Goal: Task Accomplishment & Management: Complete application form

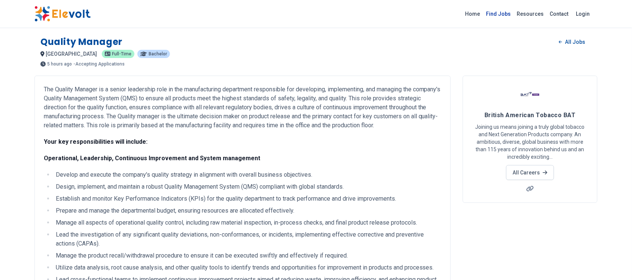
click at [497, 9] on link "Find Jobs" at bounding box center [498, 14] width 31 height 12
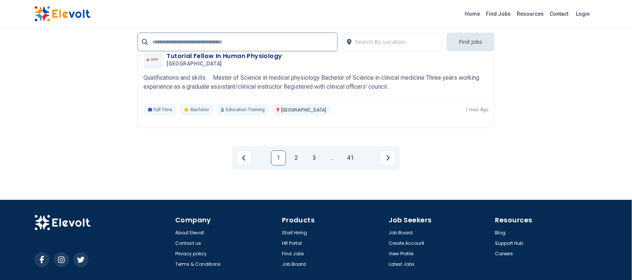
scroll to position [1591, 0]
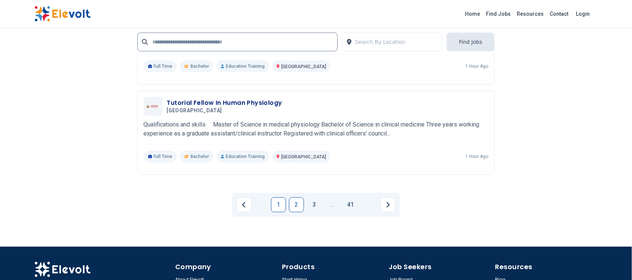
click at [296, 204] on link "2" at bounding box center [296, 204] width 15 height 15
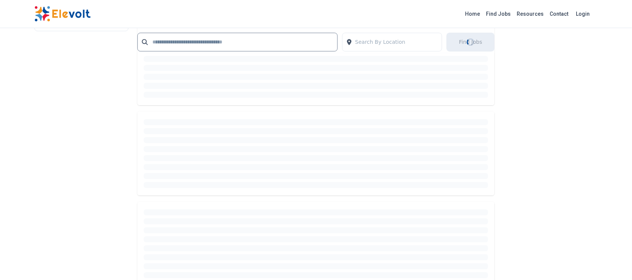
scroll to position [951, 0]
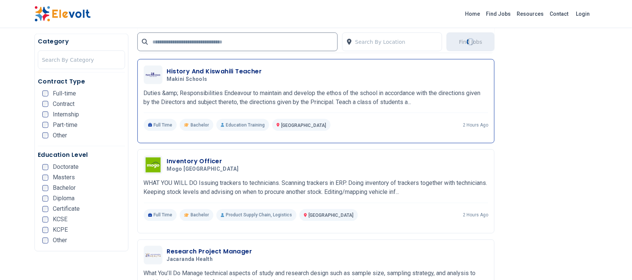
scroll to position [281, 0]
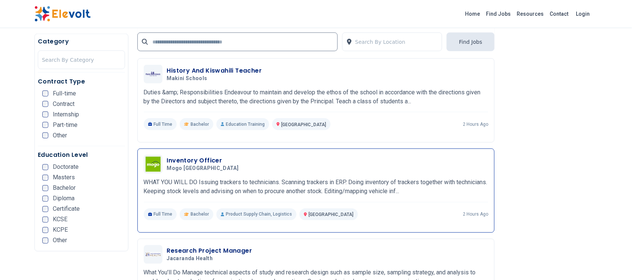
click at [203, 163] on h3 "Inventory Officer" at bounding box center [204, 160] width 75 height 9
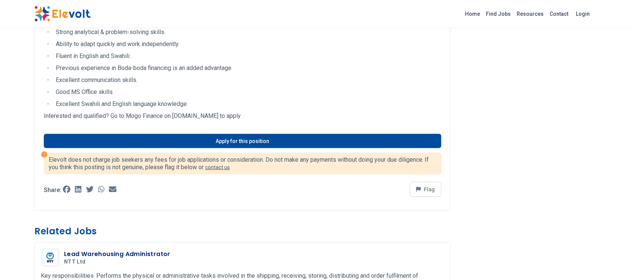
scroll to position [234, 0]
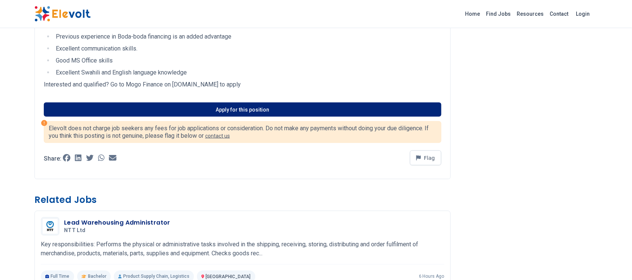
click at [240, 113] on link "Apply for this position" at bounding box center [243, 110] width 398 height 14
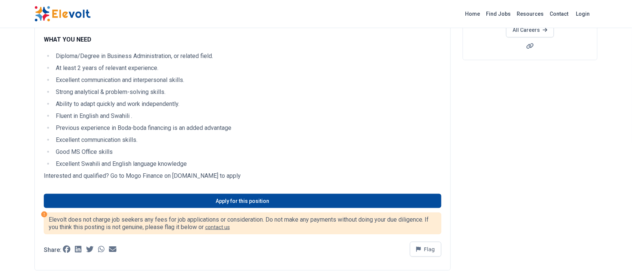
scroll to position [47, 0]
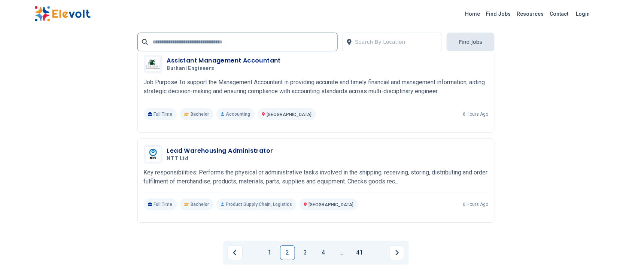
scroll to position [1591, 0]
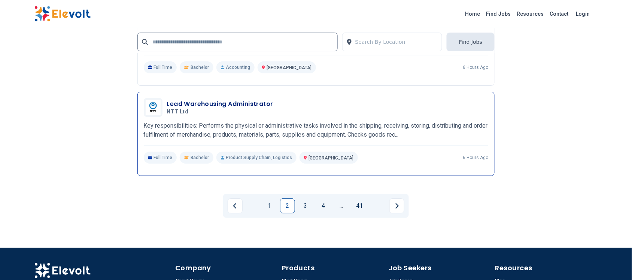
click at [231, 106] on h3 "Lead Warehousing Administrator" at bounding box center [220, 104] width 106 height 9
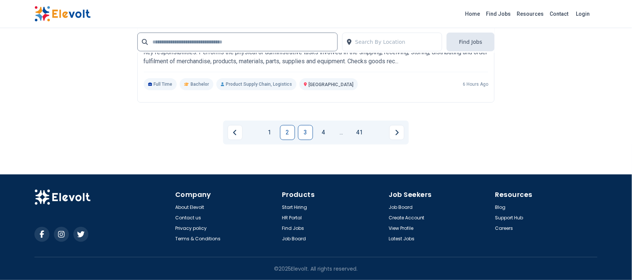
click at [311, 128] on link "3" at bounding box center [305, 132] width 15 height 15
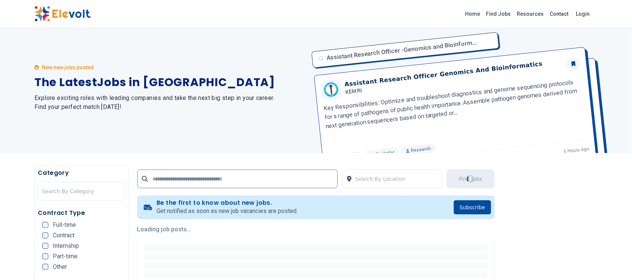
scroll to position [0, 0]
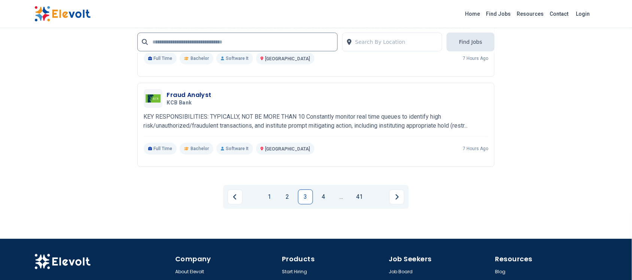
scroll to position [1660, 0]
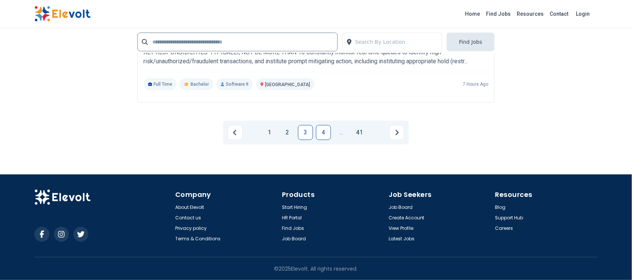
click at [321, 130] on link "4" at bounding box center [323, 132] width 15 height 15
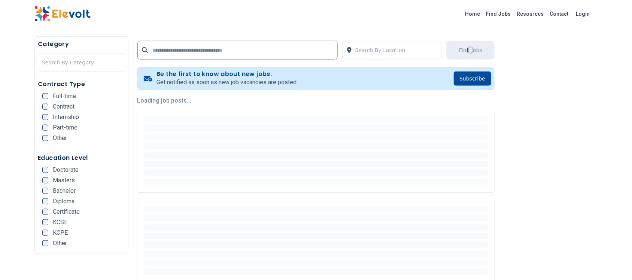
scroll to position [0, 0]
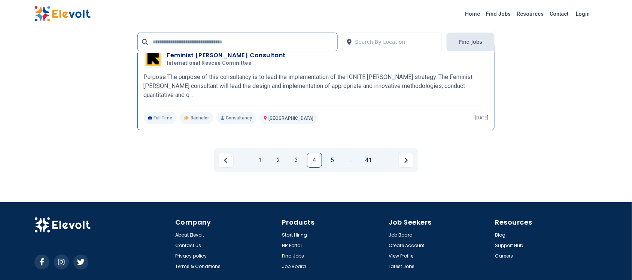
scroll to position [1594, 0]
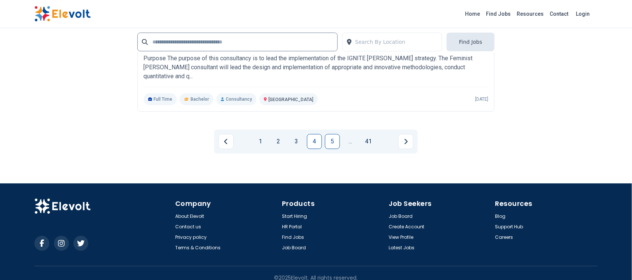
click at [335, 134] on link "5" at bounding box center [332, 141] width 15 height 15
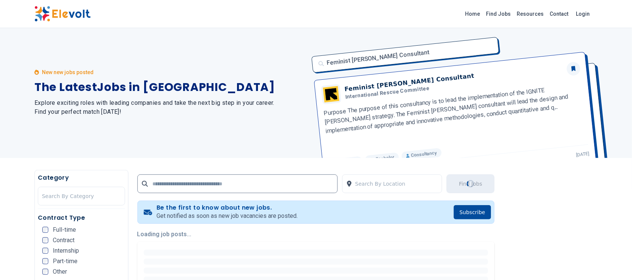
scroll to position [0, 0]
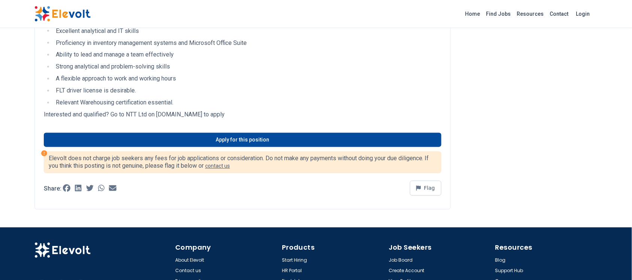
scroll to position [374, 0]
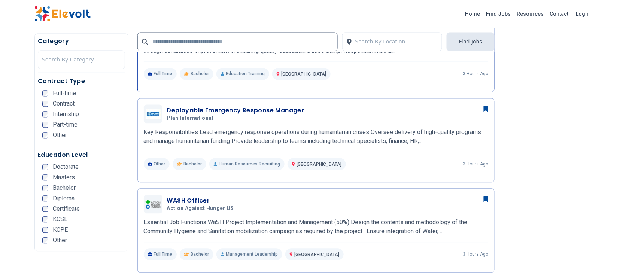
scroll to position [457, 0]
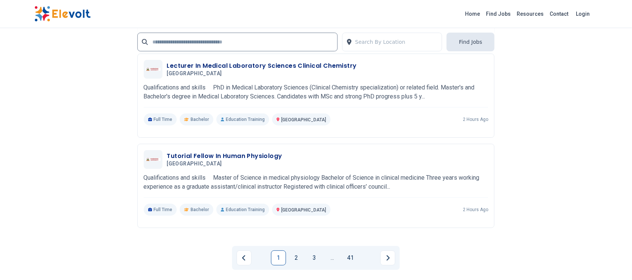
scroll to position [1591, 0]
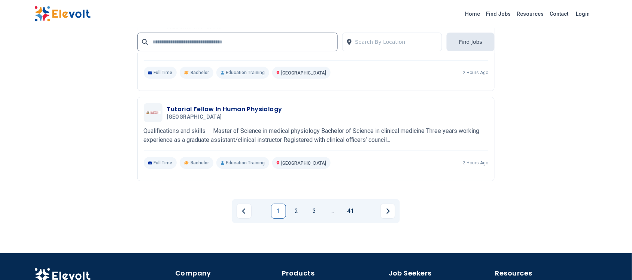
click at [296, 206] on link "2" at bounding box center [296, 211] width 15 height 15
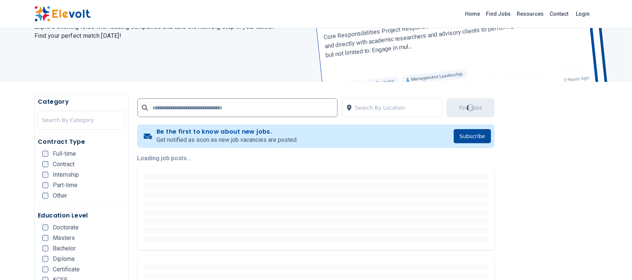
scroll to position [94, 0]
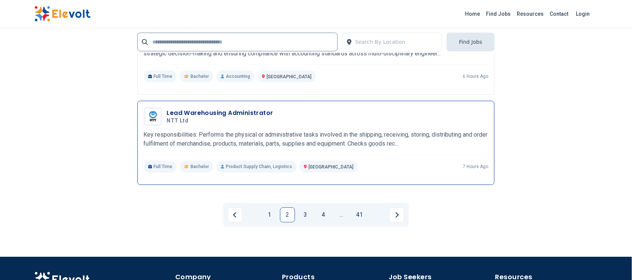
scroll to position [1500, 0]
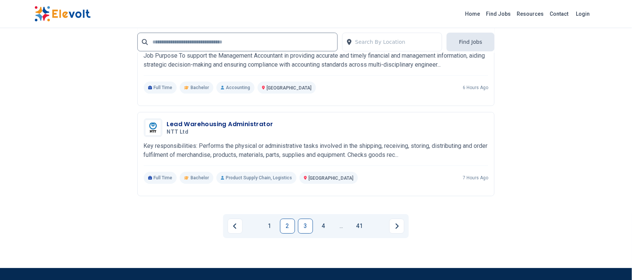
click at [311, 225] on link "3" at bounding box center [305, 226] width 15 height 15
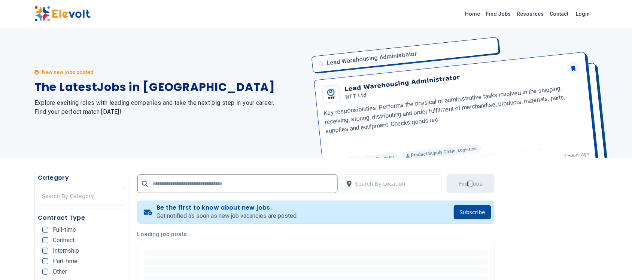
scroll to position [0, 0]
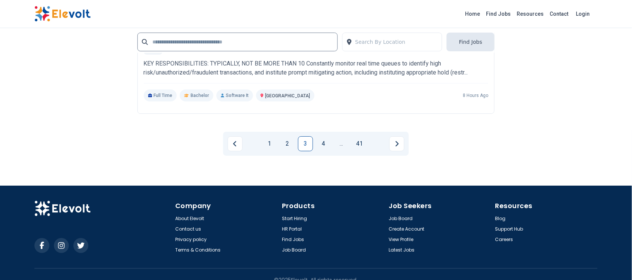
scroll to position [1591, 0]
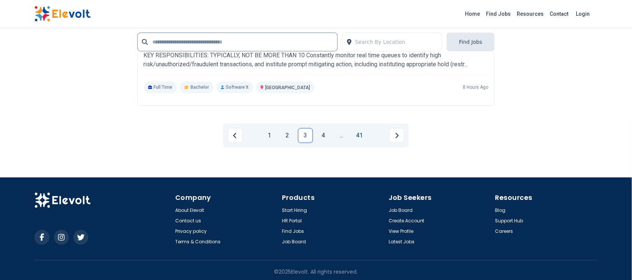
click at [334, 139] on link "..." at bounding box center [341, 135] width 15 height 15
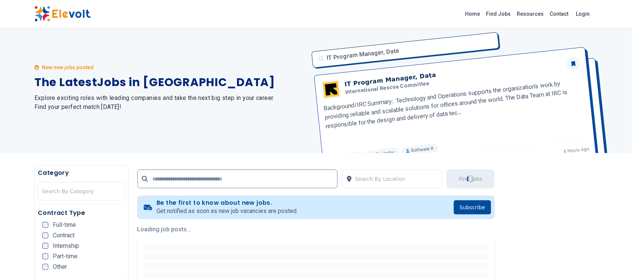
scroll to position [0, 0]
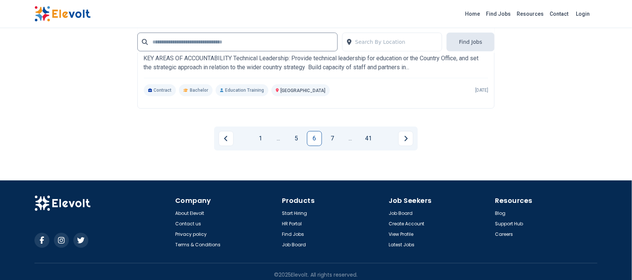
scroll to position [1594, 0]
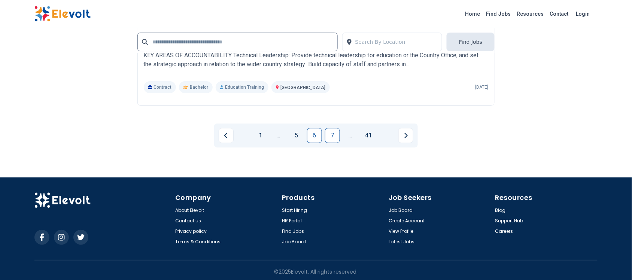
click at [330, 132] on link "7" at bounding box center [332, 135] width 15 height 15
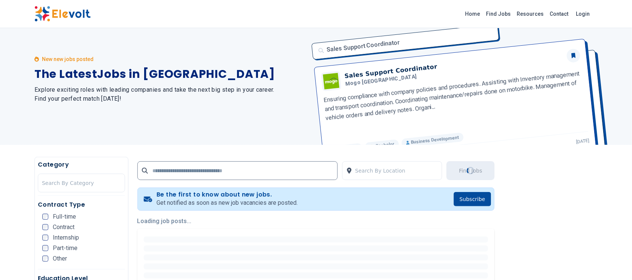
scroll to position [0, 0]
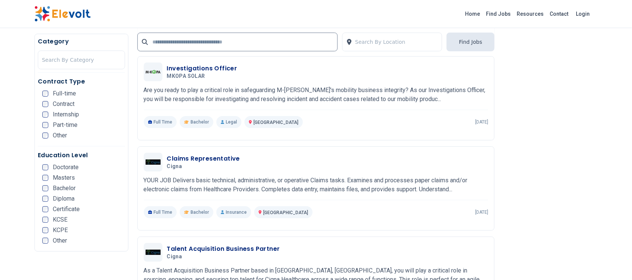
scroll to position [655, 0]
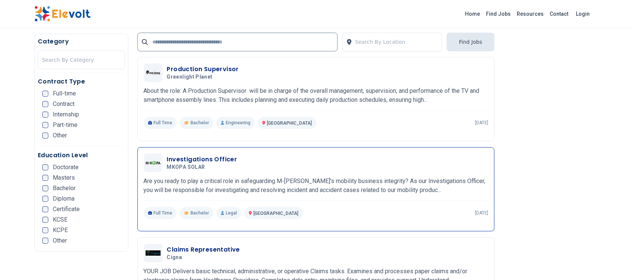
click at [206, 157] on h3 "Investigations Officer" at bounding box center [202, 159] width 70 height 9
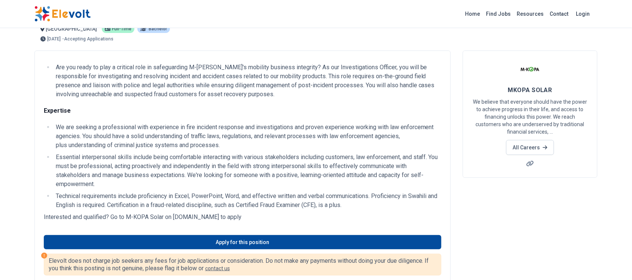
scroll to position [47, 0]
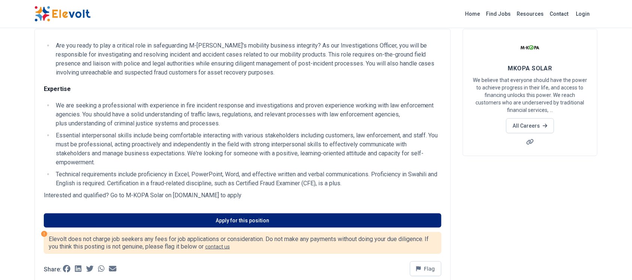
click at [240, 225] on link "Apply for this position" at bounding box center [243, 220] width 398 height 14
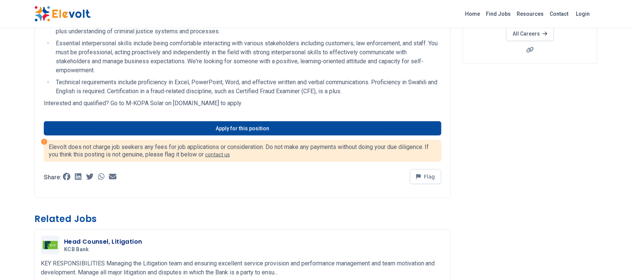
scroll to position [140, 0]
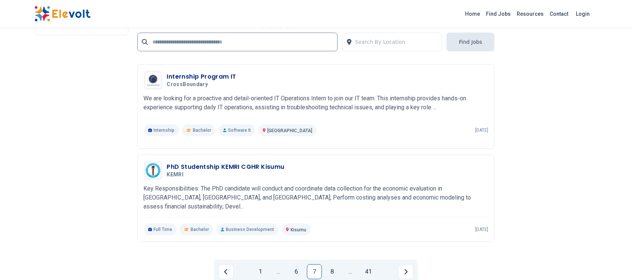
scroll to position [1591, 0]
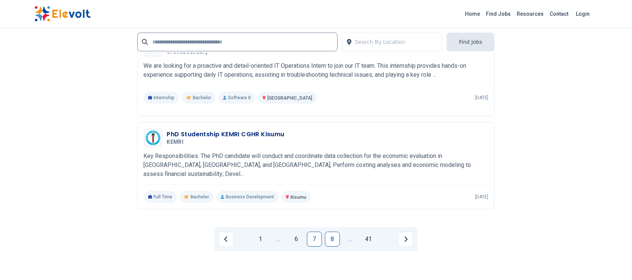
click at [332, 232] on link "8" at bounding box center [332, 239] width 15 height 15
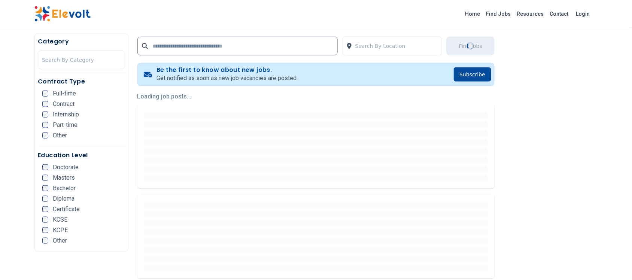
scroll to position [187, 0]
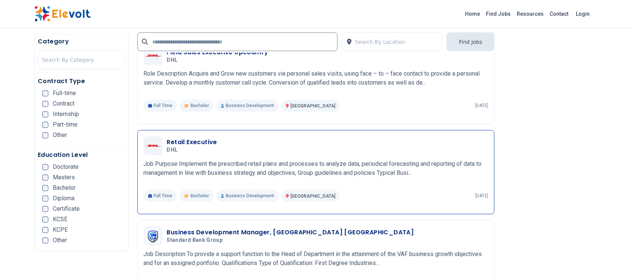
scroll to position [1217, 0]
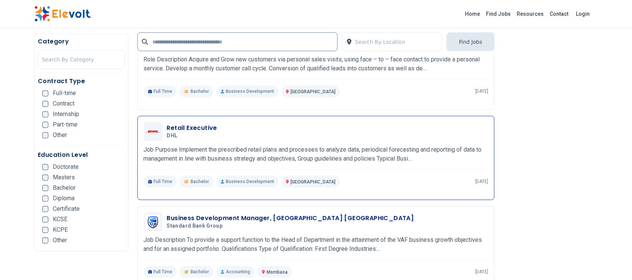
click at [174, 126] on h3 "Retail Executive" at bounding box center [192, 128] width 50 height 9
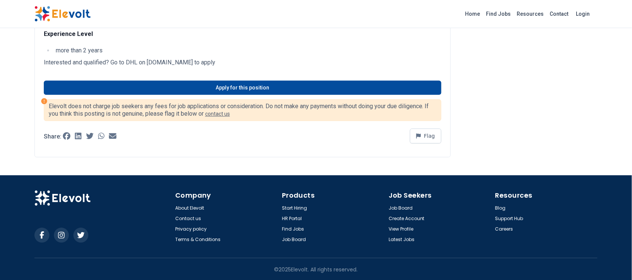
scroll to position [515, 0]
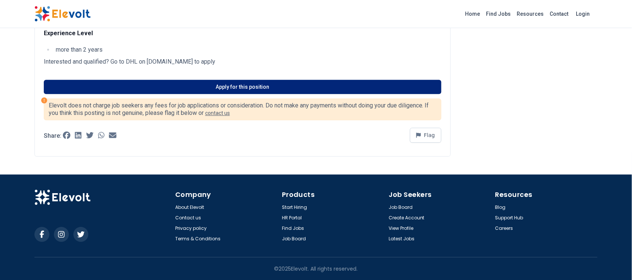
click at [247, 85] on link "Apply for this position" at bounding box center [243, 87] width 398 height 14
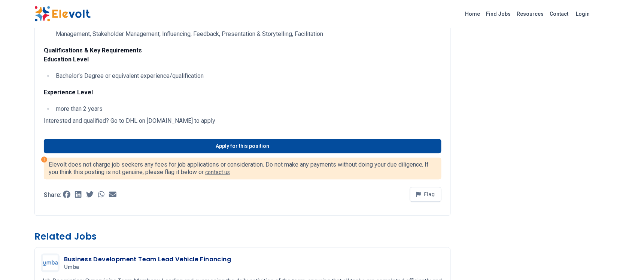
scroll to position [468, 0]
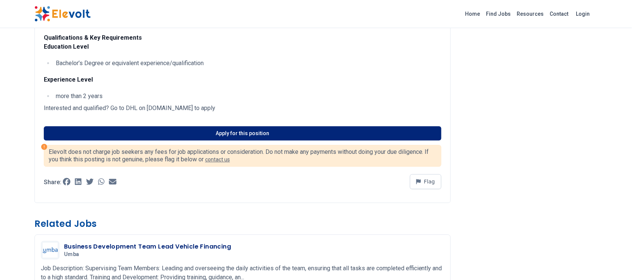
click at [260, 134] on link "Apply for this position" at bounding box center [243, 133] width 398 height 14
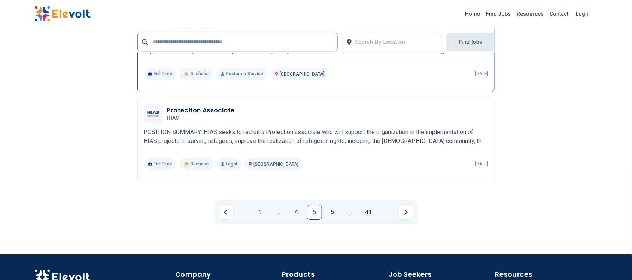
scroll to position [1450, 0]
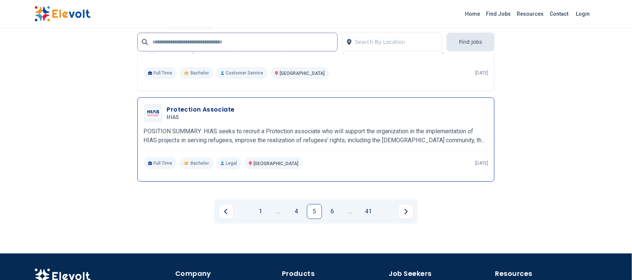
click at [212, 109] on h3 "Protection Associate" at bounding box center [201, 109] width 68 height 9
